Goal: Information Seeking & Learning: Learn about a topic

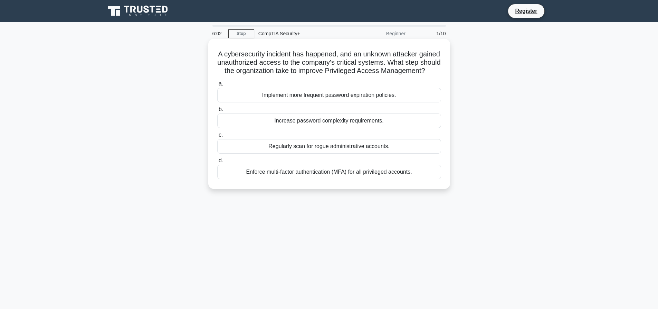
click at [277, 177] on div "Enforce multi-factor authentication (MFA) for all privileged accounts." at bounding box center [329, 171] width 224 height 15
click at [217, 163] on input "d. Enforce multi-factor authentication (MFA) for all privileged accounts." at bounding box center [217, 160] width 0 height 4
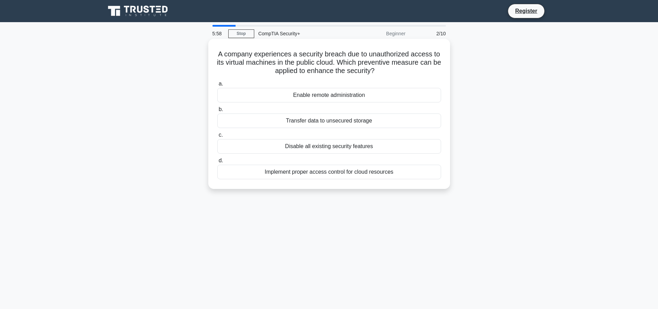
click at [281, 171] on div "Implement proper access control for cloud resources" at bounding box center [329, 171] width 224 height 15
click at [217, 163] on input "d. Implement proper access control for cloud resources" at bounding box center [217, 160] width 0 height 4
click at [325, 96] on div "Create a shared admin account" at bounding box center [329, 95] width 224 height 15
click at [217, 86] on input "a. Create a shared admin account" at bounding box center [217, 84] width 0 height 4
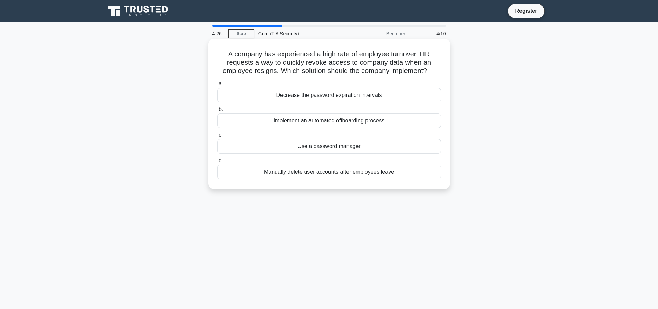
click at [322, 172] on div "Manually delete user accounts after employees leave" at bounding box center [329, 171] width 224 height 15
click at [217, 163] on input "d. Manually delete user accounts after employees leave" at bounding box center [217, 160] width 0 height 4
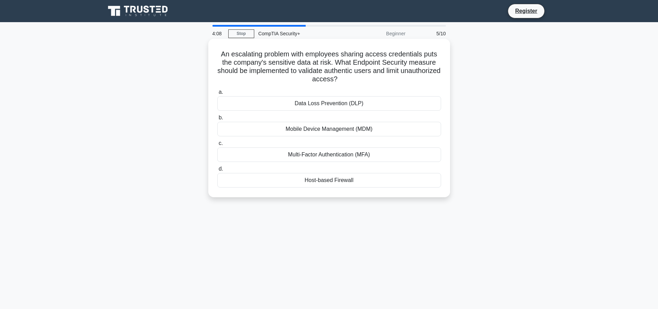
click at [328, 154] on div "Multi-Factor Authentication (MFA)" at bounding box center [329, 154] width 224 height 15
click at [217, 145] on input "c. Multi-Factor Authentication (MFA)" at bounding box center [217, 143] width 0 height 4
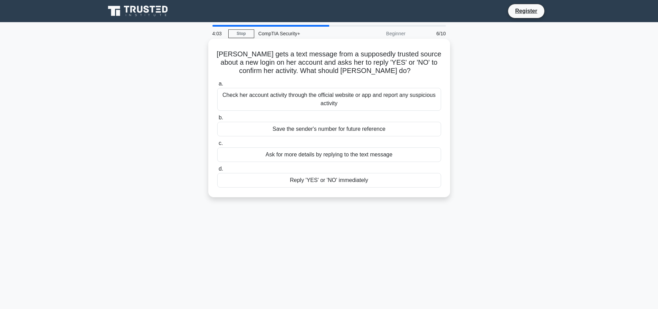
click at [339, 100] on div "Check her account activity through the official website or app and report any s…" at bounding box center [329, 99] width 224 height 23
click at [217, 86] on input "a. Check her account activity through the official website or app and report an…" at bounding box center [217, 84] width 0 height 4
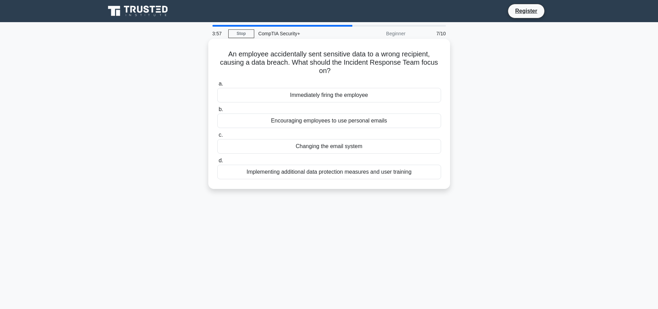
click at [332, 148] on div "Changing the email system" at bounding box center [329, 146] width 224 height 15
click at [217, 137] on input "c. Changing the email system" at bounding box center [217, 135] width 0 height 4
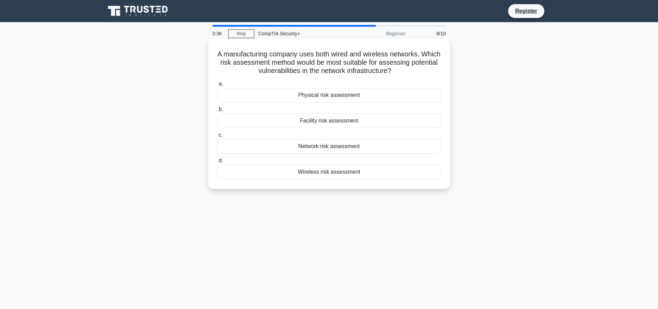
click at [342, 146] on div "Network risk assessment" at bounding box center [329, 146] width 224 height 15
click at [217, 137] on input "c. Network risk assessment" at bounding box center [217, 135] width 0 height 4
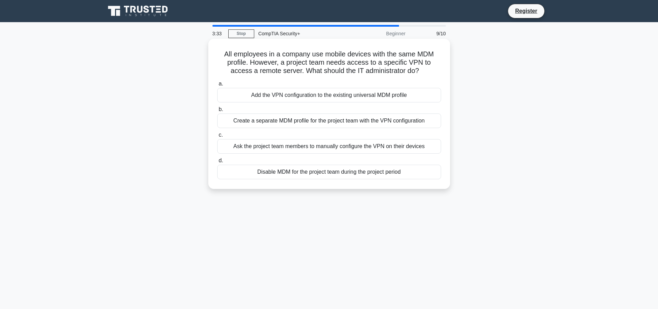
click at [324, 97] on div "Add the VPN configuration to the existing universal MDM profile" at bounding box center [329, 95] width 224 height 15
click at [217, 86] on input "a. Add the VPN configuration to the existing universal MDM profile" at bounding box center [217, 84] width 0 height 4
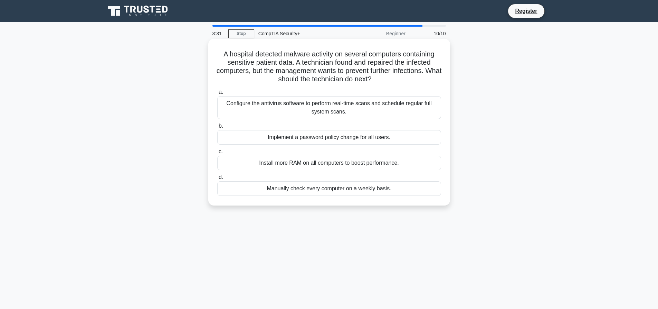
click at [310, 160] on div "Install more RAM on all computers to boost performance." at bounding box center [329, 163] width 224 height 15
click at [217, 154] on input "c. Install more RAM on all computers to boost performance." at bounding box center [217, 151] width 0 height 4
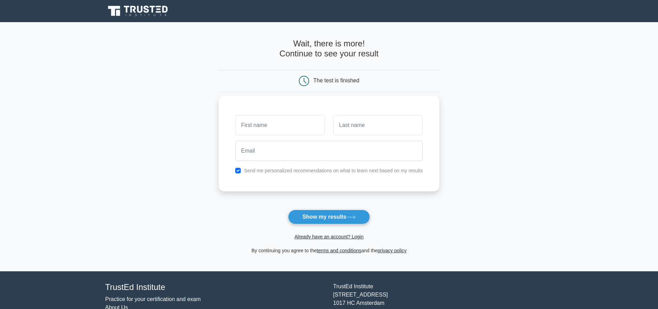
click at [302, 119] on input "text" at bounding box center [280, 125] width 90 height 20
type input "[PERSON_NAME]"
click at [367, 126] on input "text" at bounding box center [378, 125] width 90 height 20
type input "Taylor"
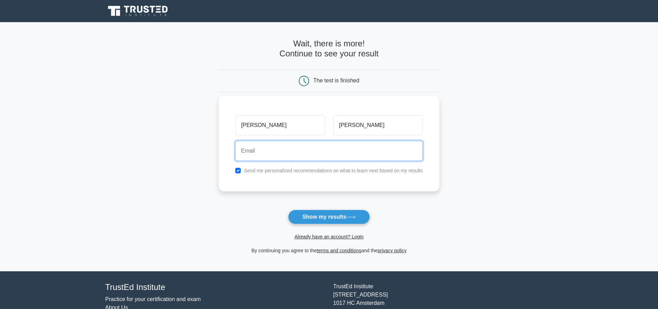
click at [325, 153] on input "email" at bounding box center [329, 151] width 188 height 20
type input "tayjessbia@yahoo.com"
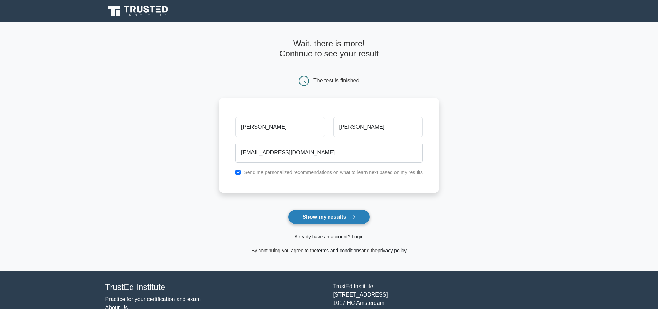
click at [328, 217] on button "Show my results" at bounding box center [329, 216] width 82 height 15
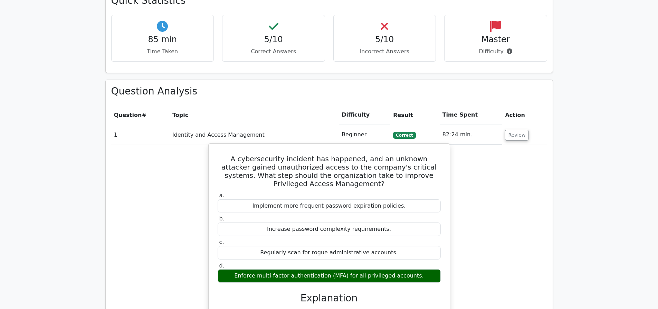
scroll to position [449, 0]
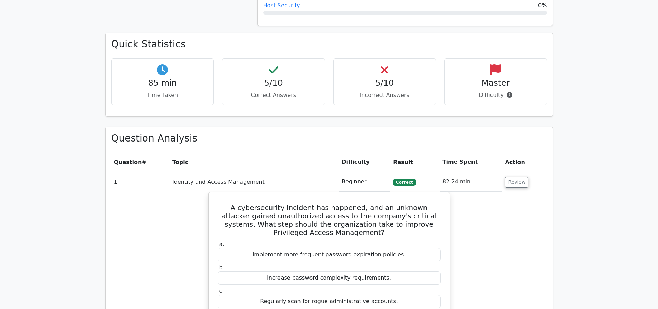
click at [490, 91] on p "Difficulty" at bounding box center [495, 95] width 91 height 8
click at [392, 78] on h4 "5/10" at bounding box center [384, 83] width 91 height 10
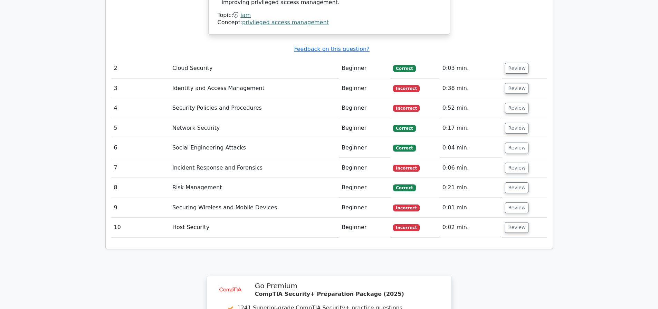
scroll to position [829, 0]
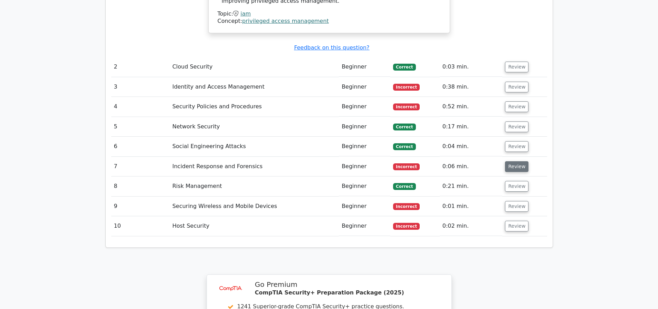
click at [517, 161] on button "Review" at bounding box center [516, 166] width 23 height 11
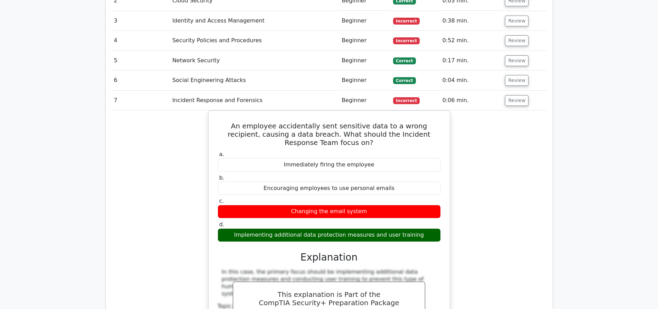
scroll to position [899, 0]
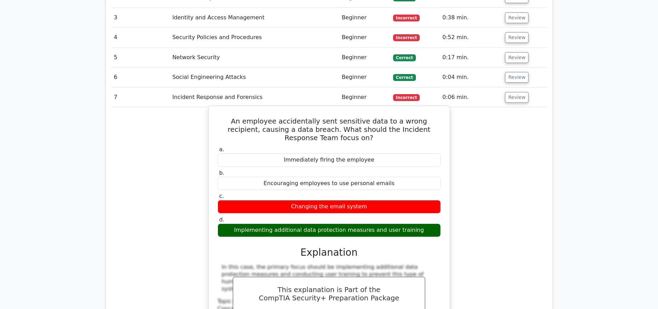
click at [329, 223] on div "Implementing additional data protection measures and user training" at bounding box center [329, 229] width 223 height 13
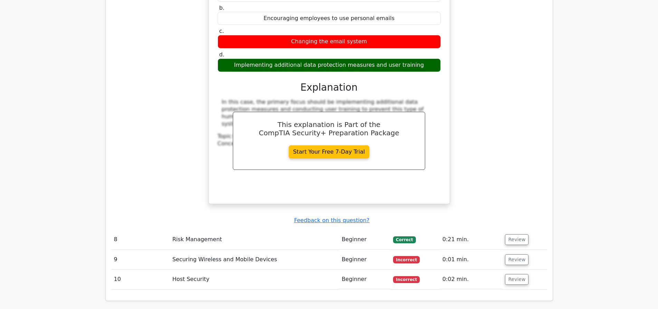
scroll to position [1106, 0]
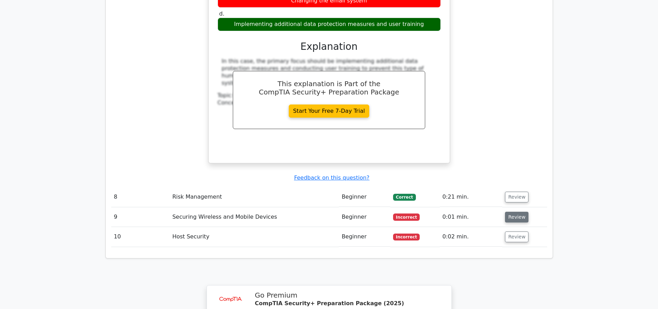
click at [516, 211] on button "Review" at bounding box center [516, 216] width 23 height 11
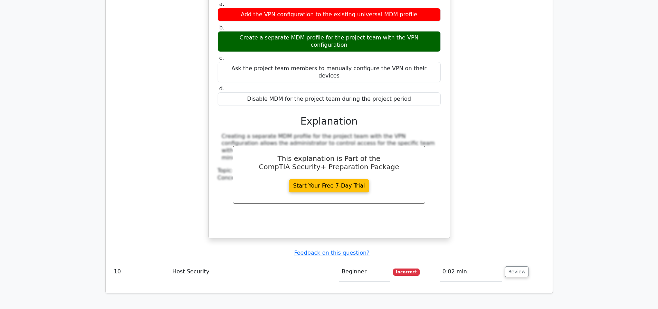
scroll to position [1555, 0]
